Goal: Task Accomplishment & Management: Complete application form

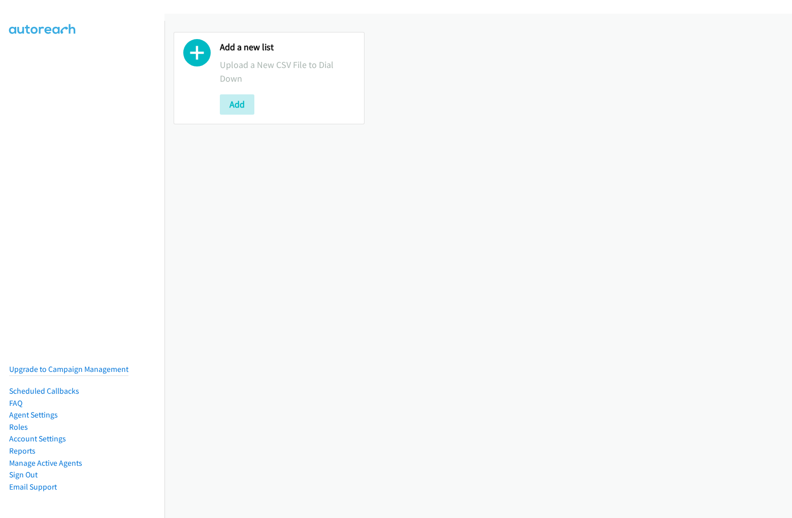
click at [396, 31] on div "Add a new list Upload a New CSV File to Dial Down Add" at bounding box center [477, 78] width 627 height 111
click at [478, 266] on div "Add a new list Upload a New CSV File to Dial Down Add" at bounding box center [477, 266] width 627 height 505
click at [474, 78] on div "Add a new list Upload a New CSV File to Dial Down Add" at bounding box center [477, 78] width 627 height 111
click at [268, 78] on p "Upload a New CSV File to Dial Down" at bounding box center [287, 71] width 135 height 27
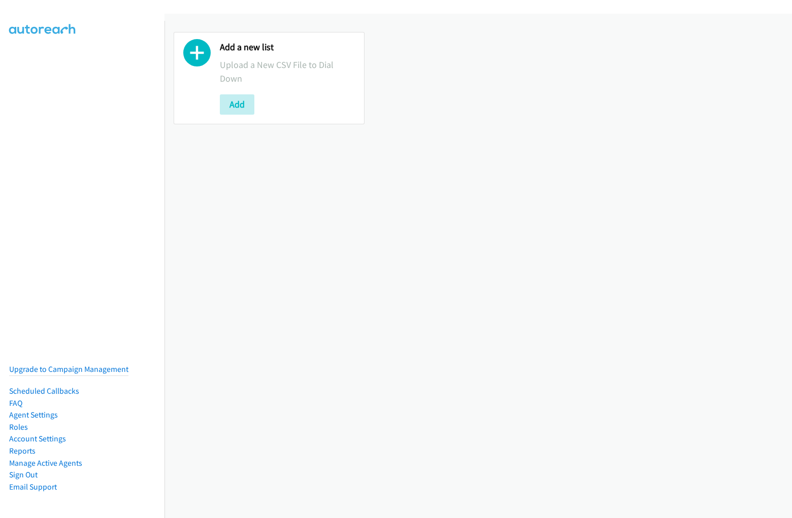
click at [268, 78] on p "Upload a New CSV File to Dial Down" at bounding box center [287, 71] width 135 height 27
click at [197, 78] on div at bounding box center [196, 78] width 27 height 73
click at [286, 78] on p "Upload a New CSV File to Dial Down" at bounding box center [287, 71] width 135 height 27
click at [286, 104] on div "Add" at bounding box center [287, 104] width 135 height 20
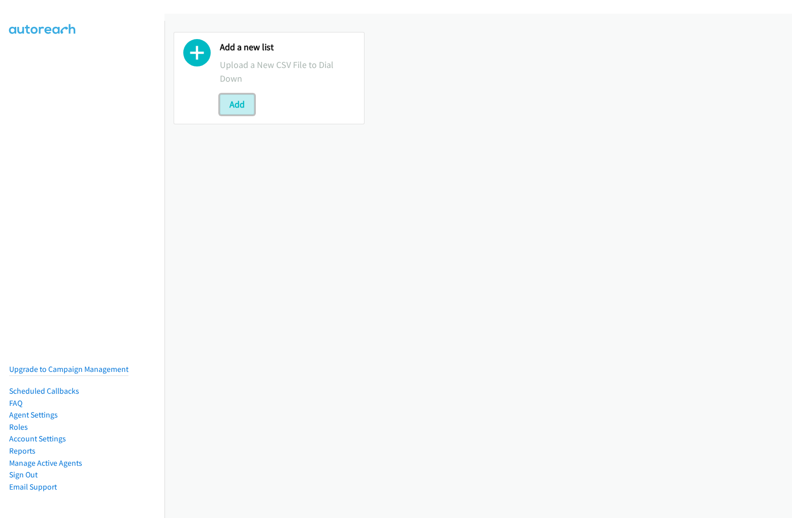
click at [237, 104] on button "Add" at bounding box center [237, 104] width 35 height 20
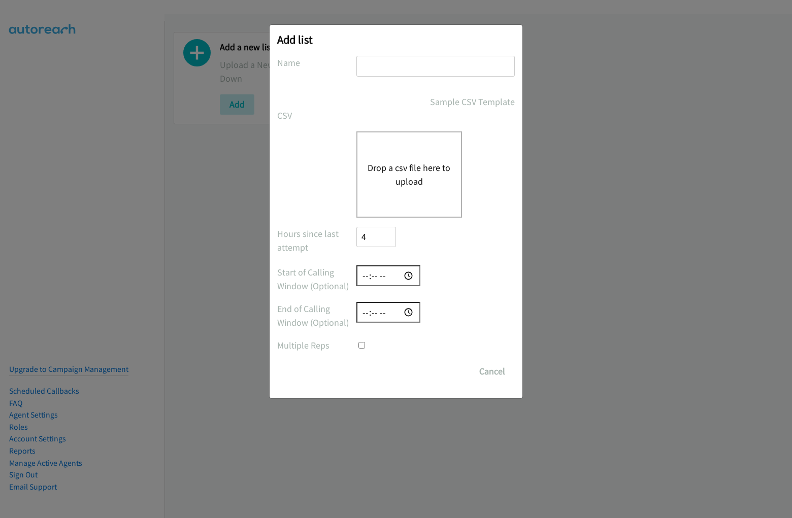
click at [396, 31] on div "Add list No phone fields were returned for that Report or List View Please uplo…" at bounding box center [396, 212] width 253 height 374
click at [396, 263] on form "No phone fields were returned for that Report or List View Please upload a csv …" at bounding box center [396, 219] width 238 height 326
click at [396, 212] on div "Drop a csv file here to upload" at bounding box center [409, 174] width 106 height 86
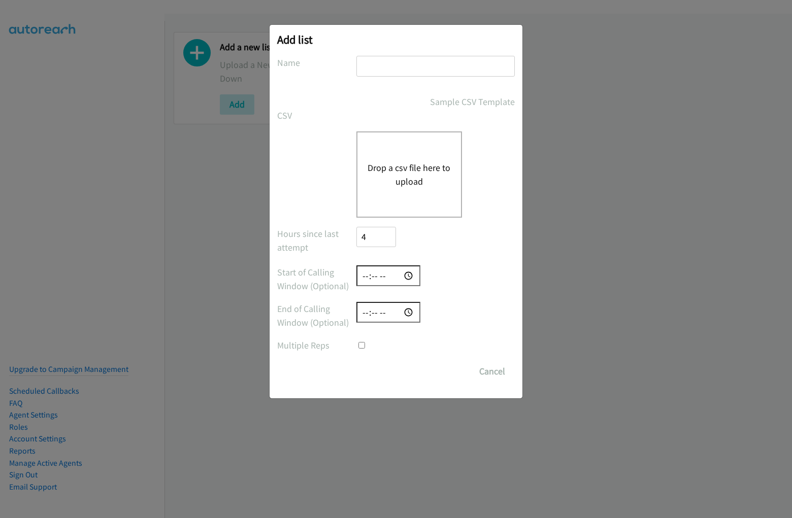
click at [396, 71] on input "text" at bounding box center [435, 66] width 158 height 21
click at [316, 62] on label "Name" at bounding box center [316, 63] width 79 height 14
click at [435, 71] on input "text" at bounding box center [435, 66] width 158 height 21
click at [396, 102] on div "Sample CSV Template" at bounding box center [435, 102] width 158 height 14
click at [436, 102] on link "Sample CSV Template" at bounding box center [472, 102] width 85 height 14
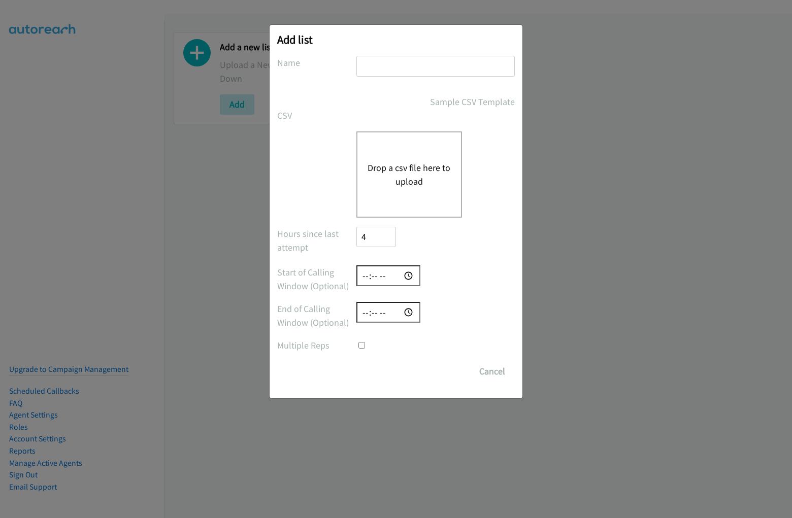
click at [396, 115] on div "CSV Existing List Add to List New List" at bounding box center [396, 116] width 238 height 14
click at [316, 115] on label "CSV" at bounding box center [316, 116] width 79 height 14
click at [396, 174] on button "Drop a csv file here to upload" at bounding box center [409, 174] width 83 height 27
click at [316, 138] on label at bounding box center [316, 138] width 79 height 14
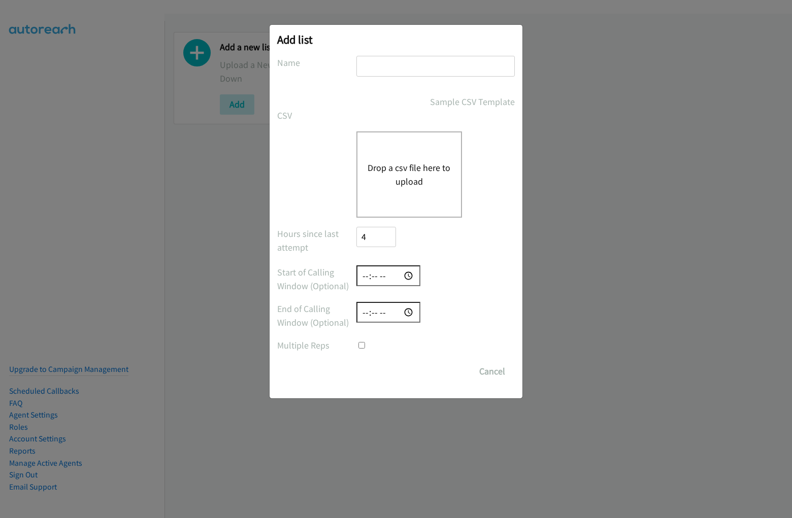
click at [435, 174] on button "Drop a csv file here to upload" at bounding box center [409, 174] width 83 height 27
click at [409, 174] on button "Drop a csv file here to upload" at bounding box center [409, 174] width 83 height 27
click at [396, 241] on div "Hours since last attempt 4" at bounding box center [396, 242] width 238 height 30
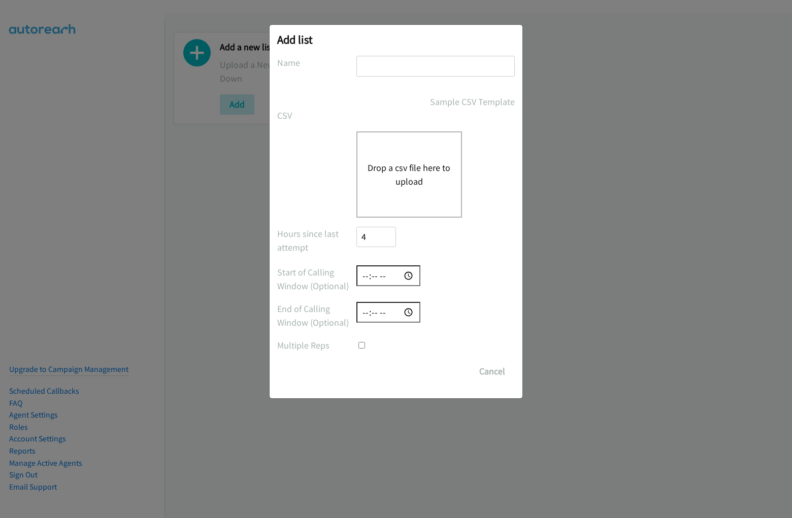
click at [316, 240] on label "Hours since last attempt" at bounding box center [316, 240] width 79 height 27
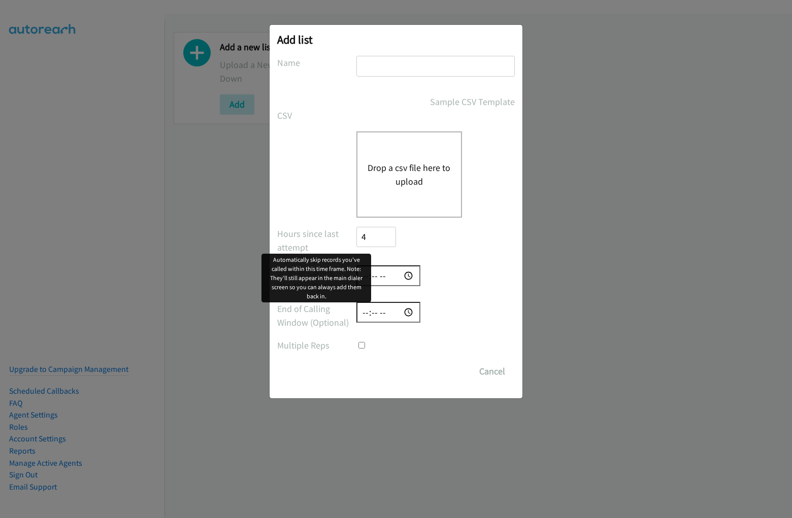
click at [376, 241] on input "4" at bounding box center [376, 237] width 40 height 21
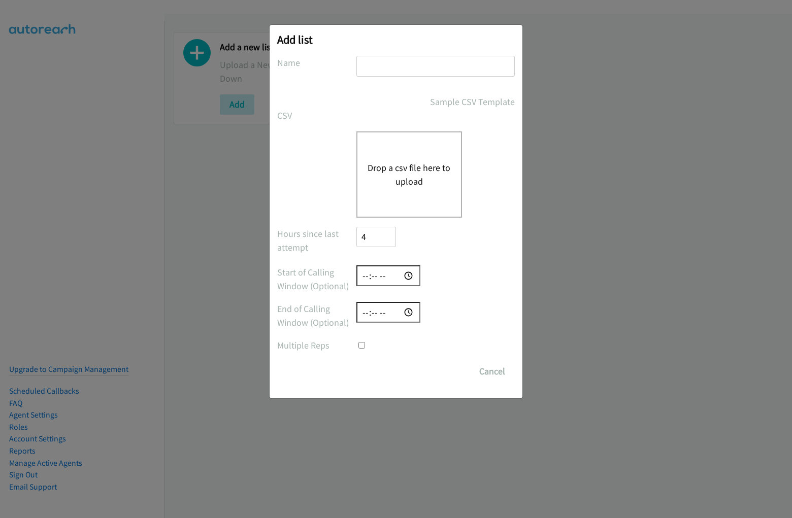
scroll to position [41, 0]
click at [396, 279] on input "time" at bounding box center [388, 276] width 64 height 21
click at [316, 279] on label "Start of Calling Window (Optional)" at bounding box center [316, 279] width 79 height 27
click at [435, 276] on div at bounding box center [435, 276] width 158 height 21
click at [396, 316] on input "time" at bounding box center [388, 312] width 64 height 21
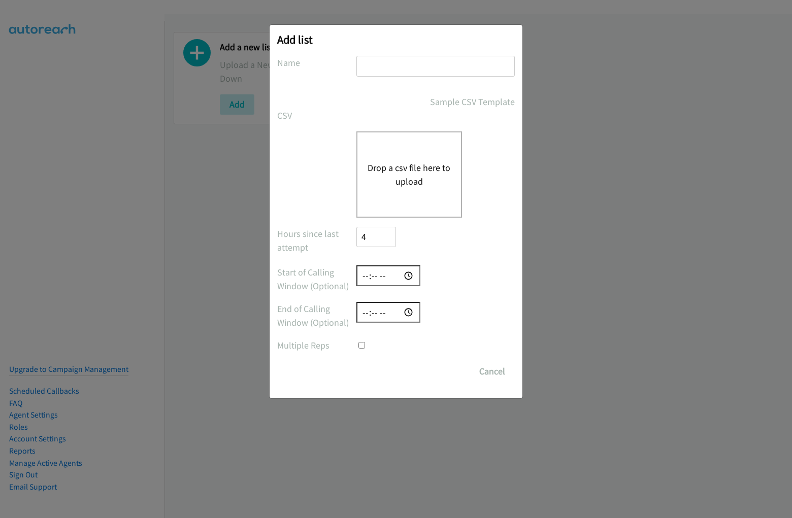
click at [316, 316] on label "End of Calling Window (Optional)" at bounding box center [316, 315] width 79 height 27
click at [435, 312] on div at bounding box center [435, 312] width 158 height 21
click at [396, 345] on div at bounding box center [435, 346] width 158 height 14
click at [316, 345] on label "Multiple Reps" at bounding box center [316, 346] width 79 height 14
click at [435, 345] on div at bounding box center [435, 346] width 158 height 14
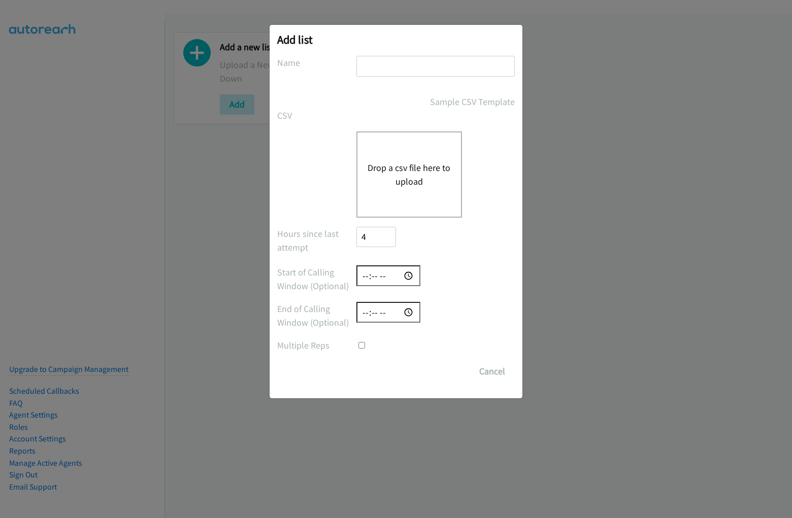
scroll to position [14, 0]
click at [396, 372] on div "Save List Cancel" at bounding box center [435, 371] width 158 height 20
click at [436, 372] on div "Save List Cancel" at bounding box center [435, 371] width 158 height 20
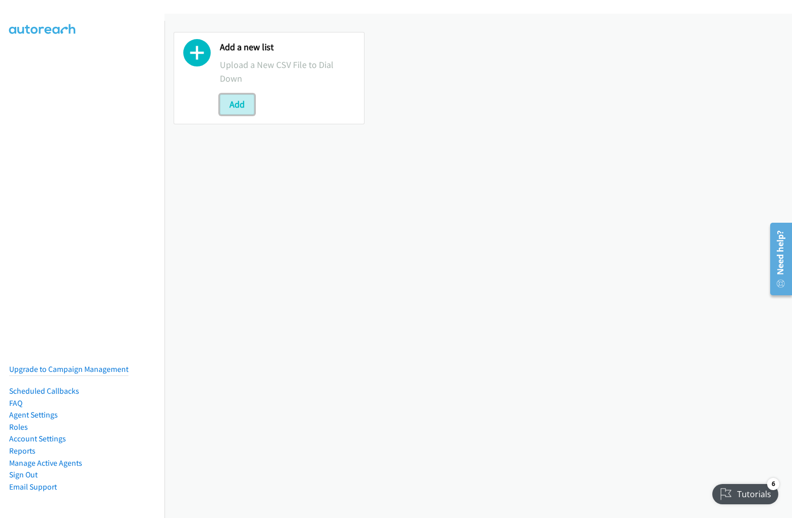
click at [237, 104] on button "Add" at bounding box center [237, 104] width 35 height 20
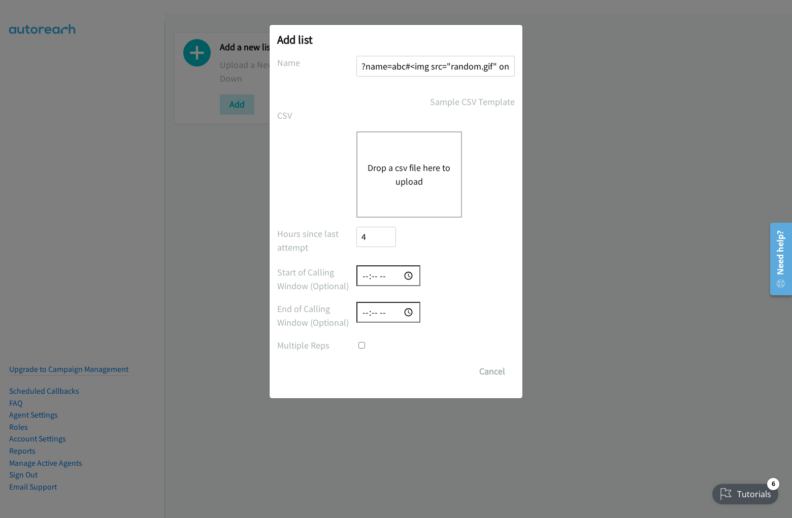
scroll to position [0, 68]
click at [435, 66] on input "?name=abc#<img src="random.gif" onerror=alert(5397)>" at bounding box center [435, 66] width 158 height 21
type input "?name=abc#<img src="random.gif" onerror=alert(5397)>"
click at [376, 237] on input "number" at bounding box center [376, 237] width 40 height 21
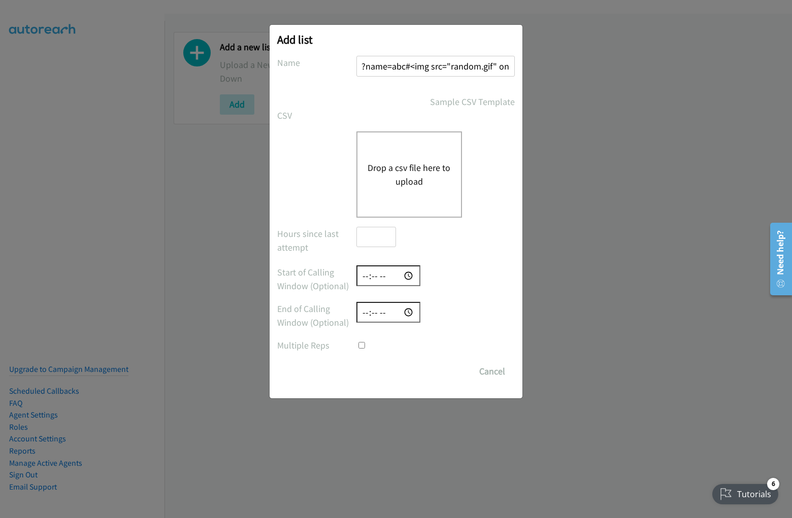
scroll to position [0, 0]
click at [388, 276] on input "time" at bounding box center [388, 276] width 64 height 21
click at [388, 312] on input "time" at bounding box center [388, 312] width 64 height 21
click at [358, 342] on input "checkbox" at bounding box center [361, 345] width 7 height 7
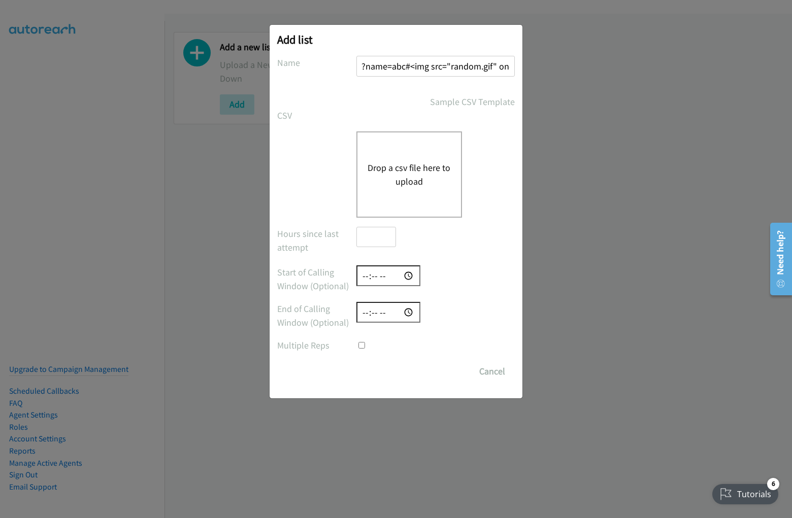
click at [361, 345] on input "checkbox" at bounding box center [361, 345] width 7 height 7
checkbox input "true"
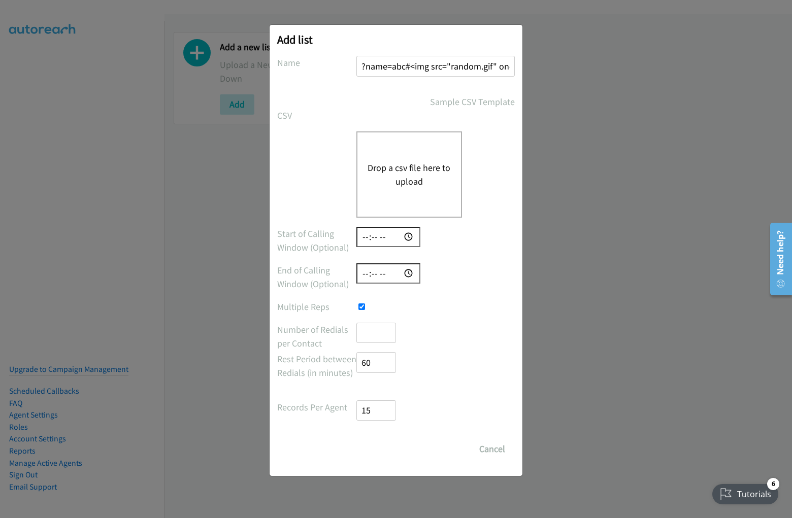
scroll to position [0, 1]
click at [376, 333] on input "number" at bounding box center [376, 333] width 40 height 21
click at [376, 362] on input "number" at bounding box center [376, 362] width 40 height 21
click at [376, 410] on input "number" at bounding box center [376, 411] width 40 height 21
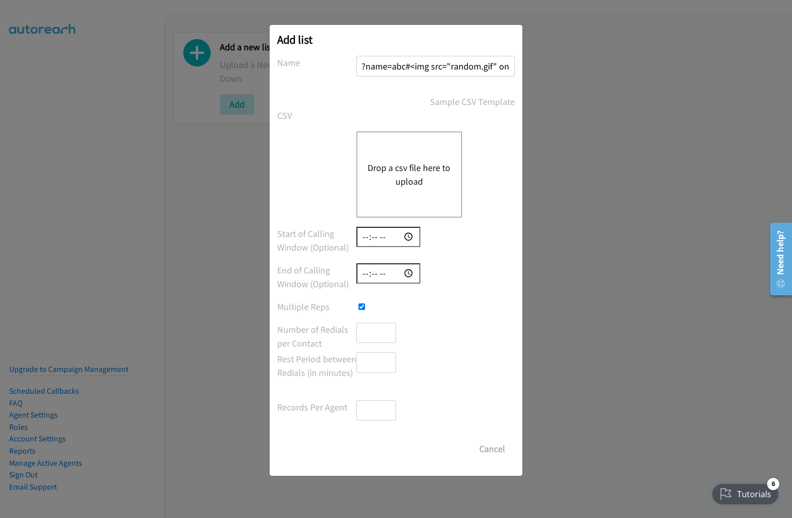
click at [356, 439] on input "Save List" at bounding box center [365, 444] width 19 height 10
click at [409, 174] on button "Drop a csv file here to upload" at bounding box center [409, 174] width 83 height 27
click at [492, 449] on button "Cancel" at bounding box center [492, 449] width 45 height 20
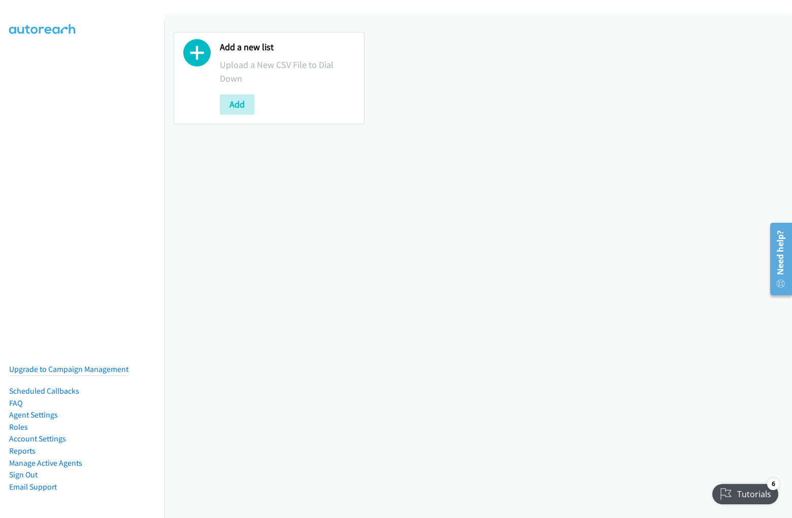
click at [396, 31] on div "Add a new list Upload a New CSV File to Dial Down Add" at bounding box center [477, 78] width 627 height 111
click at [478, 266] on div "Add a new list Upload a New CSV File to Dial Down Add" at bounding box center [477, 266] width 627 height 505
click at [474, 78] on div "Add a new list Upload a New CSV File to Dial Down Add" at bounding box center [477, 78] width 627 height 111
click at [268, 78] on p "Upload a New CSV File to Dial Down" at bounding box center [287, 71] width 135 height 27
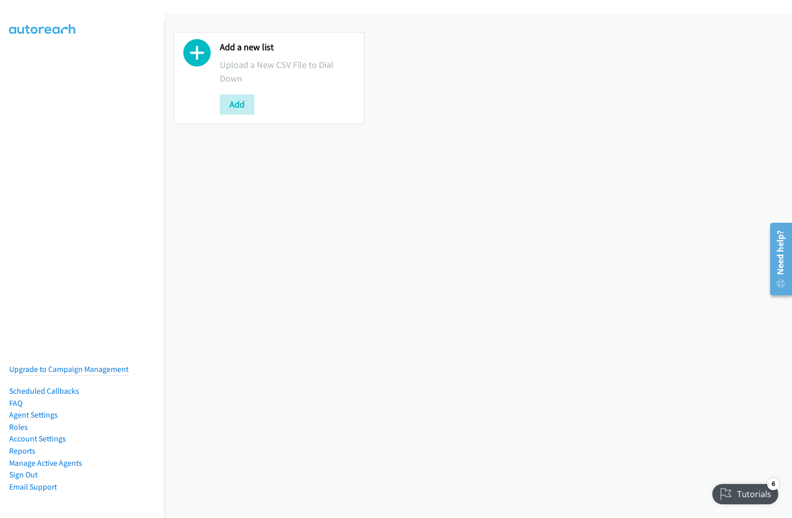
click at [268, 78] on p "Upload a New CSV File to Dial Down" at bounding box center [287, 71] width 135 height 27
click at [197, 78] on div at bounding box center [196, 78] width 27 height 73
click at [286, 78] on p "Upload a New CSV File to Dial Down" at bounding box center [287, 71] width 135 height 27
click at [286, 104] on div "Add" at bounding box center [287, 104] width 135 height 20
